Goal: Task Accomplishment & Management: Use online tool/utility

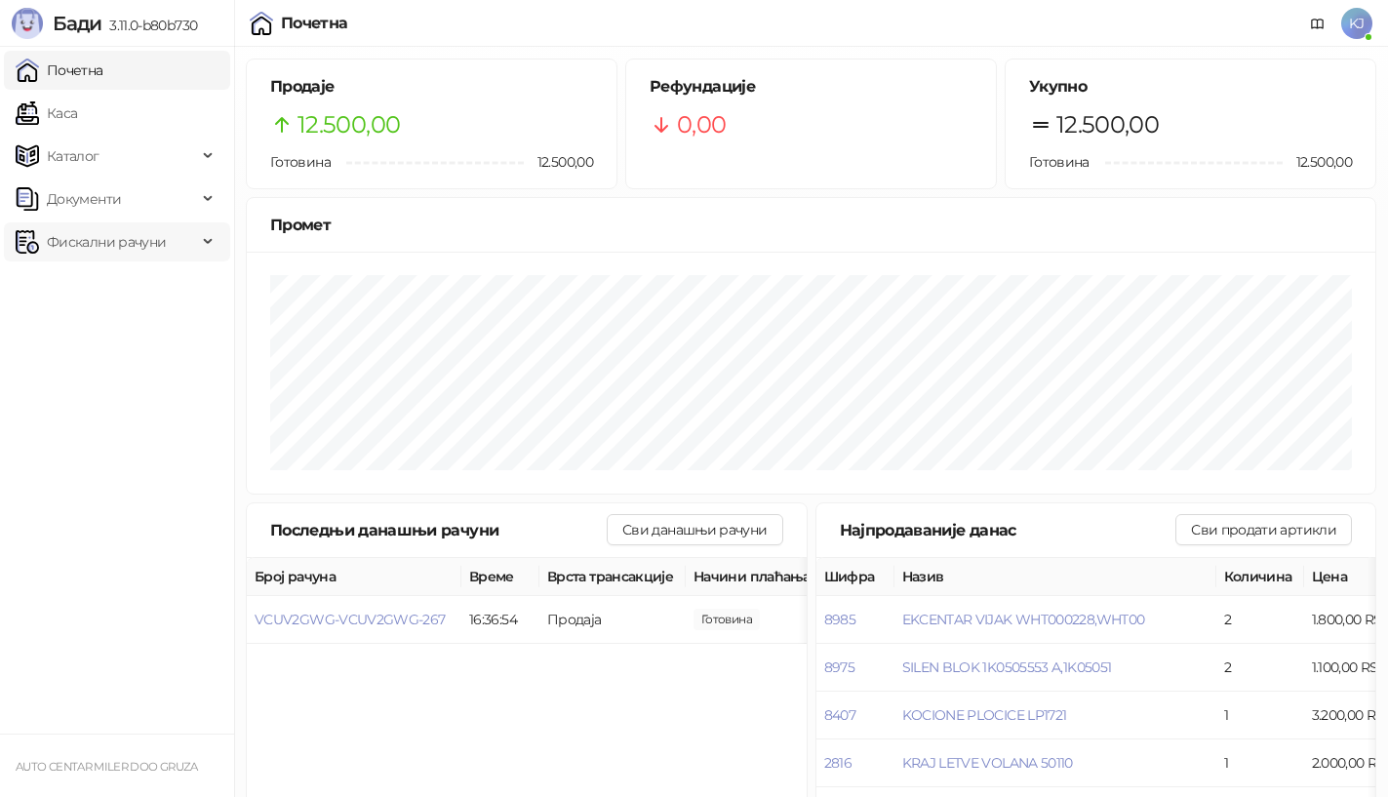
drag, startPoint x: 171, startPoint y: 234, endPoint x: 168, endPoint y: 244, distance: 10.2
click at [171, 235] on span "Фискални рачуни" at bounding box center [106, 241] width 181 height 39
click at [139, 281] on link "Издати рачуни" at bounding box center [88, 284] width 131 height 39
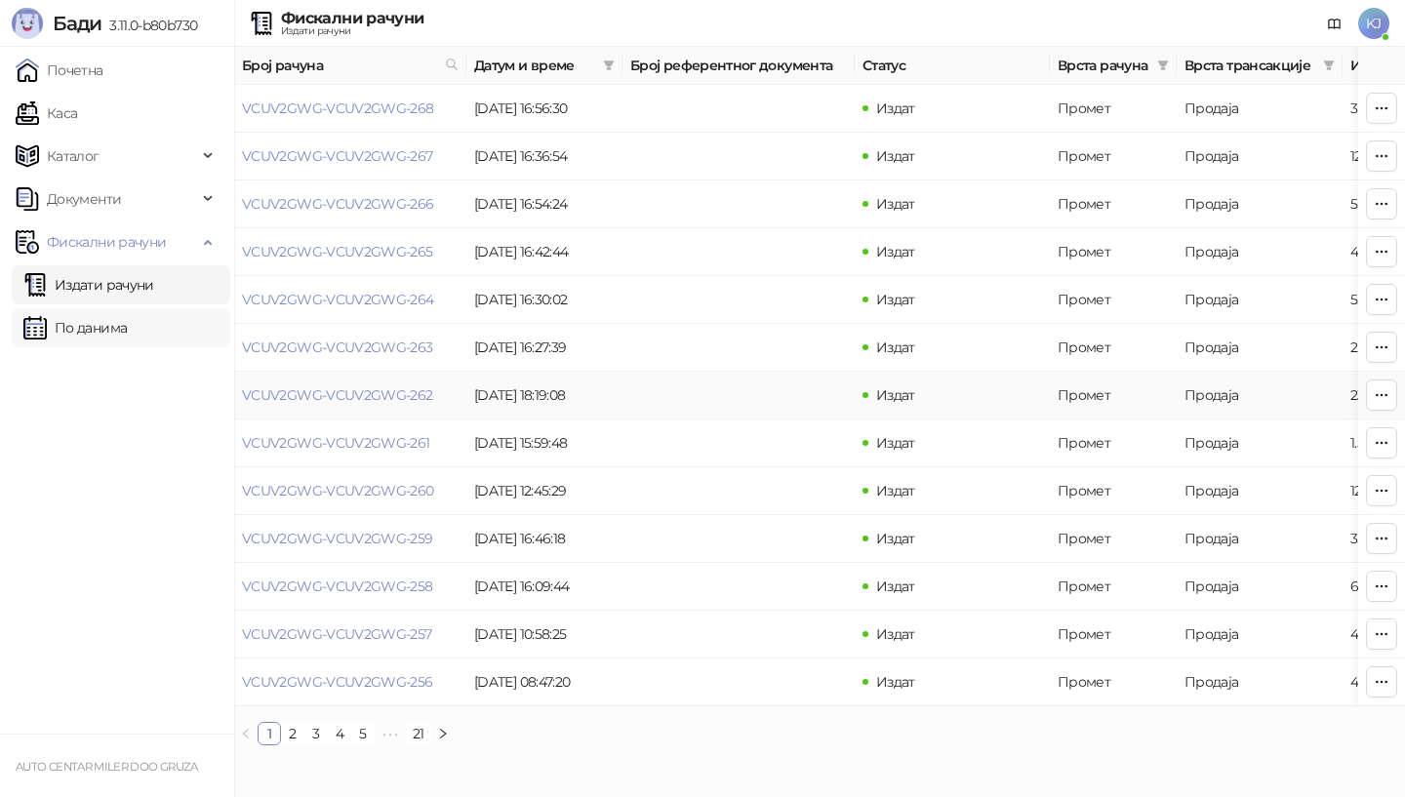
drag, startPoint x: 136, startPoint y: 336, endPoint x: 734, endPoint y: 5, distance: 683.4
click at [127, 335] on link "По данима" at bounding box center [74, 327] width 103 height 39
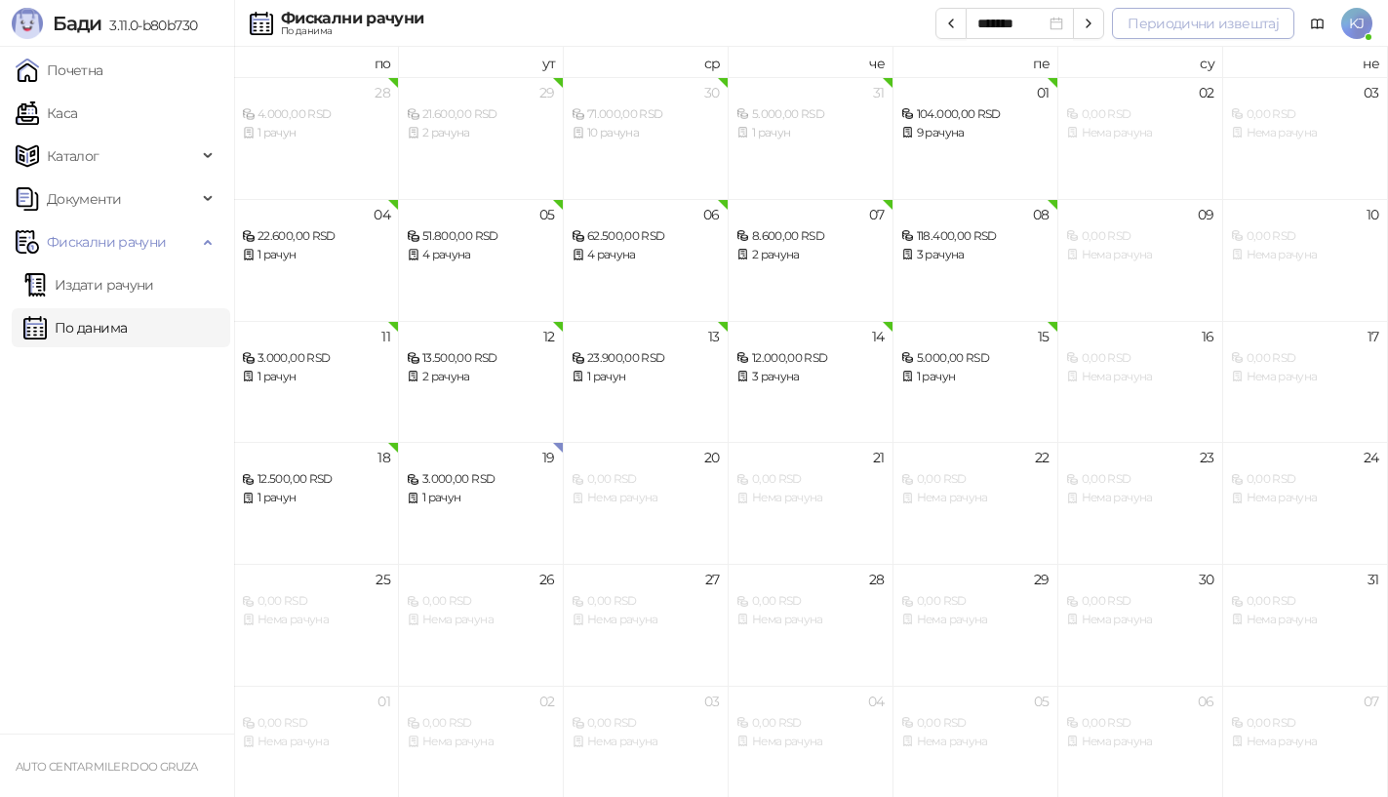
click at [1174, 21] on button "Периодични извештај" at bounding box center [1203, 23] width 182 height 31
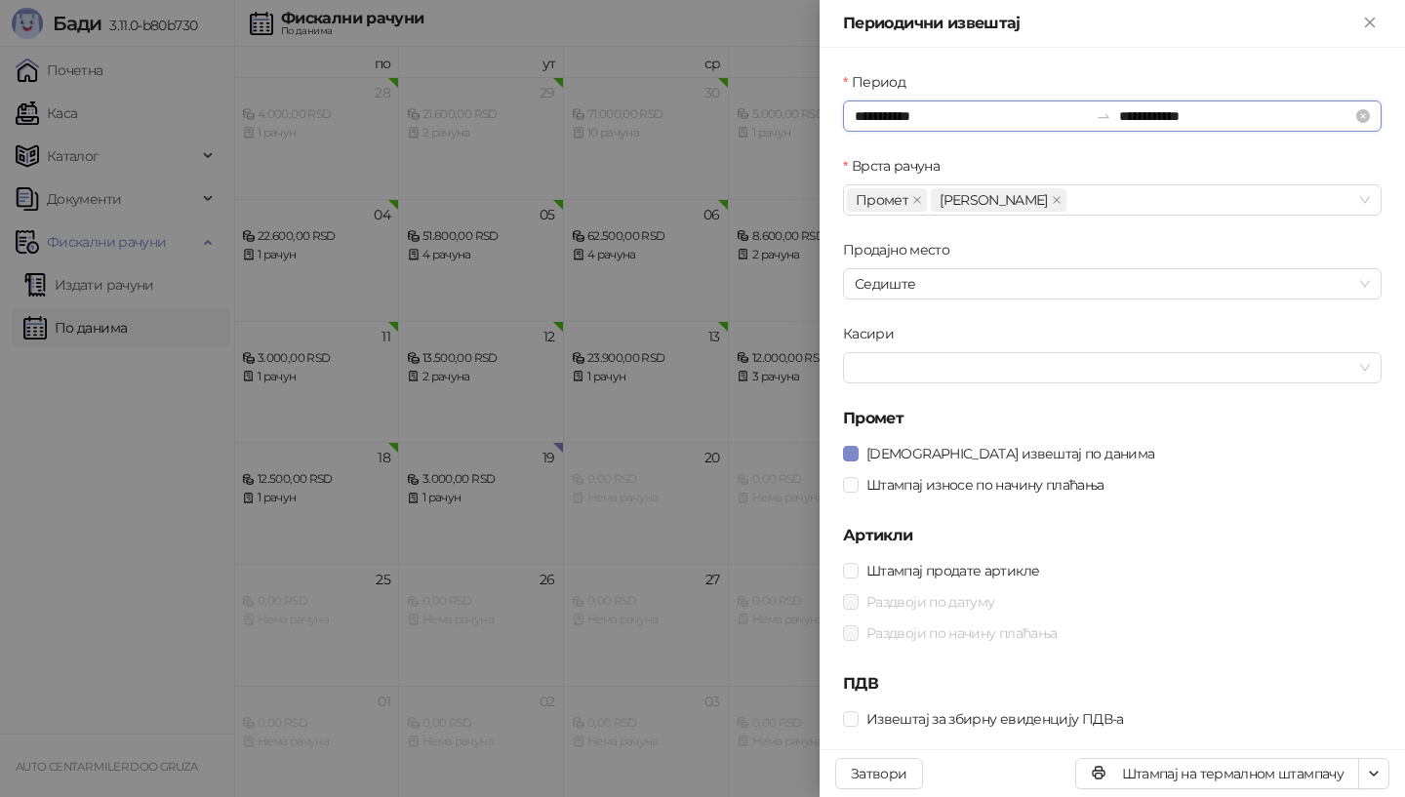
click at [919, 114] on input "**********" at bounding box center [971, 115] width 233 height 21
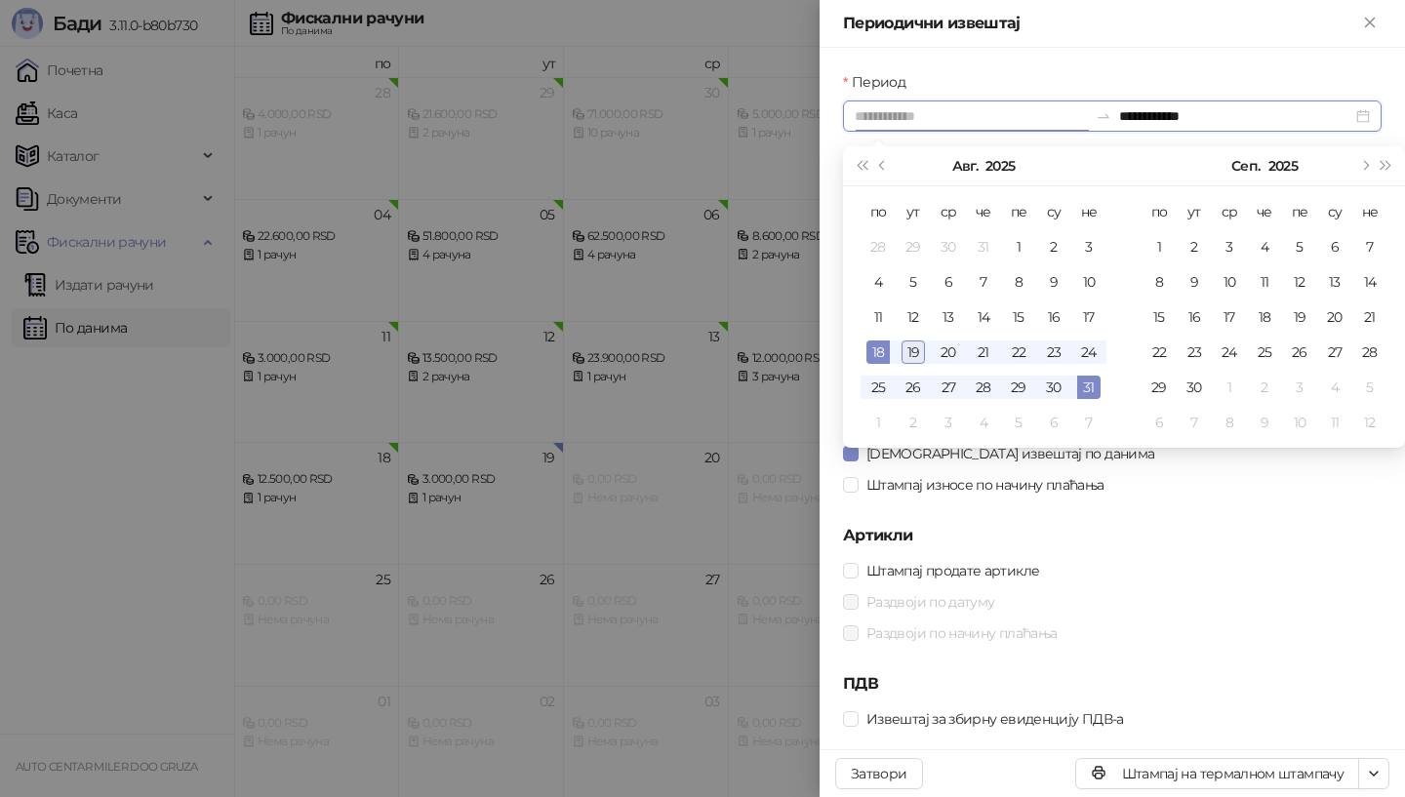
type input "**********"
click at [908, 351] on div "19" at bounding box center [913, 352] width 23 height 23
click at [915, 348] on div "19" at bounding box center [913, 352] width 23 height 23
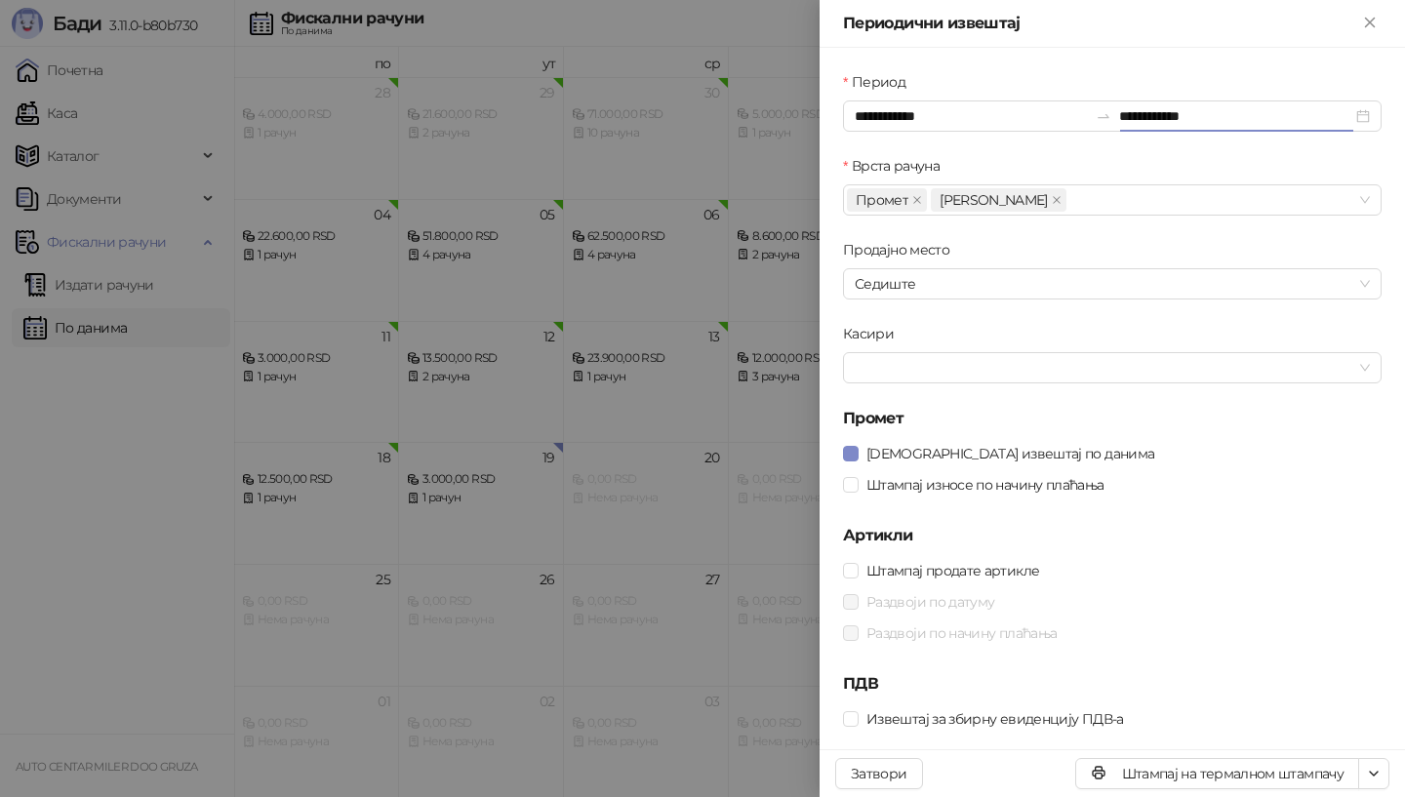
type input "**********"
click at [858, 571] on span at bounding box center [851, 571] width 16 height 16
click at [1185, 771] on button "Штампај на термалном штампачу" at bounding box center [1217, 773] width 284 height 31
click at [1375, 22] on icon "Close" at bounding box center [1370, 23] width 18 height 18
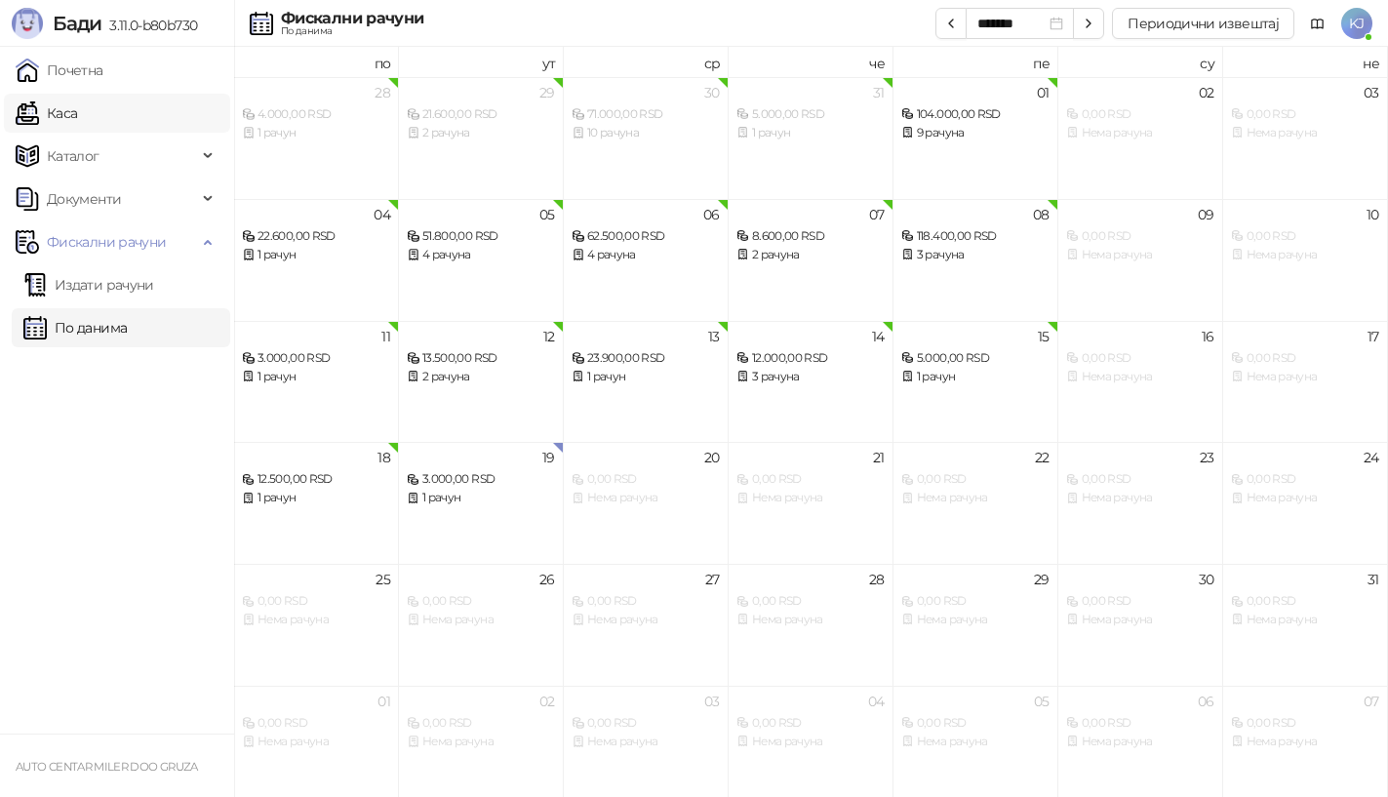
click at [77, 123] on link "Каса" at bounding box center [46, 113] width 61 height 39
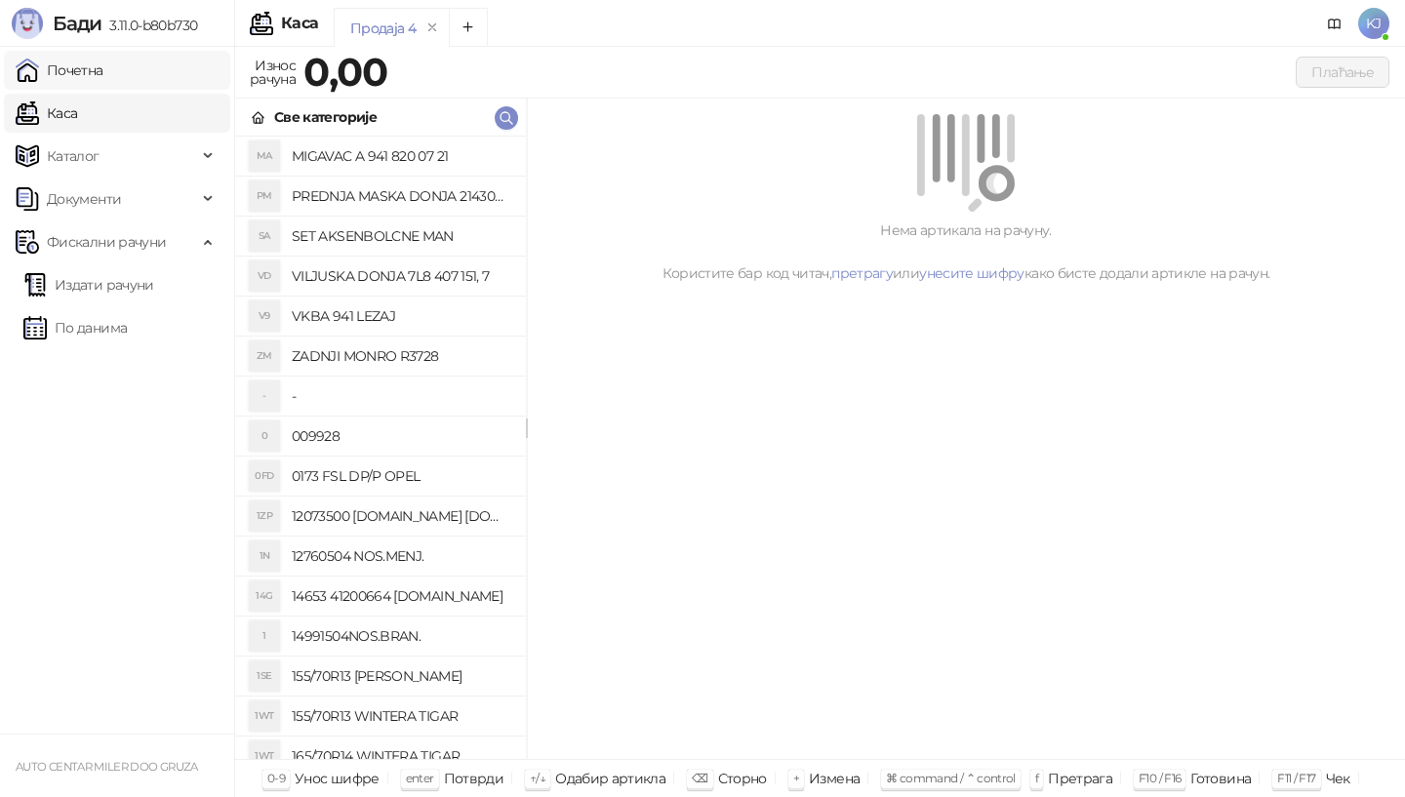
click at [103, 70] on link "Почетна" at bounding box center [60, 70] width 88 height 39
